Goal: Information Seeking & Learning: Learn about a topic

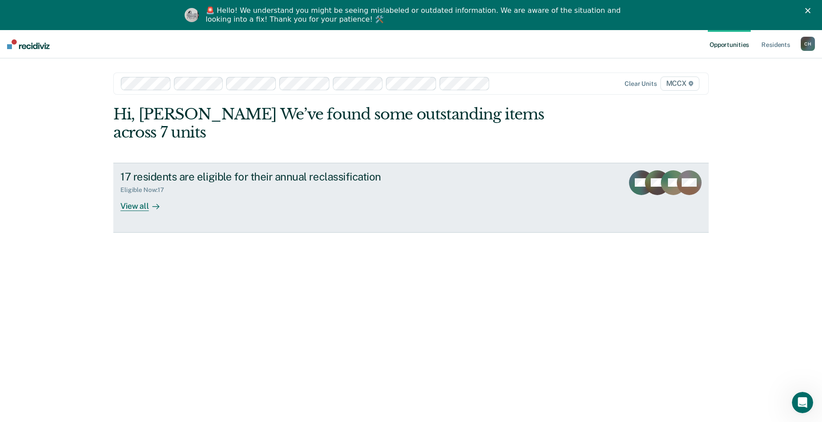
click at [136, 194] on div "View all" at bounding box center [145, 202] width 50 height 17
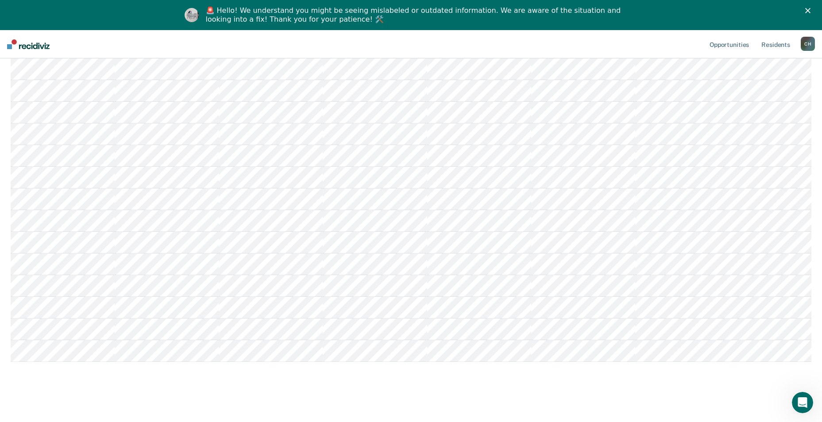
scroll to position [232, 0]
